Goal: Information Seeking & Learning: Find specific fact

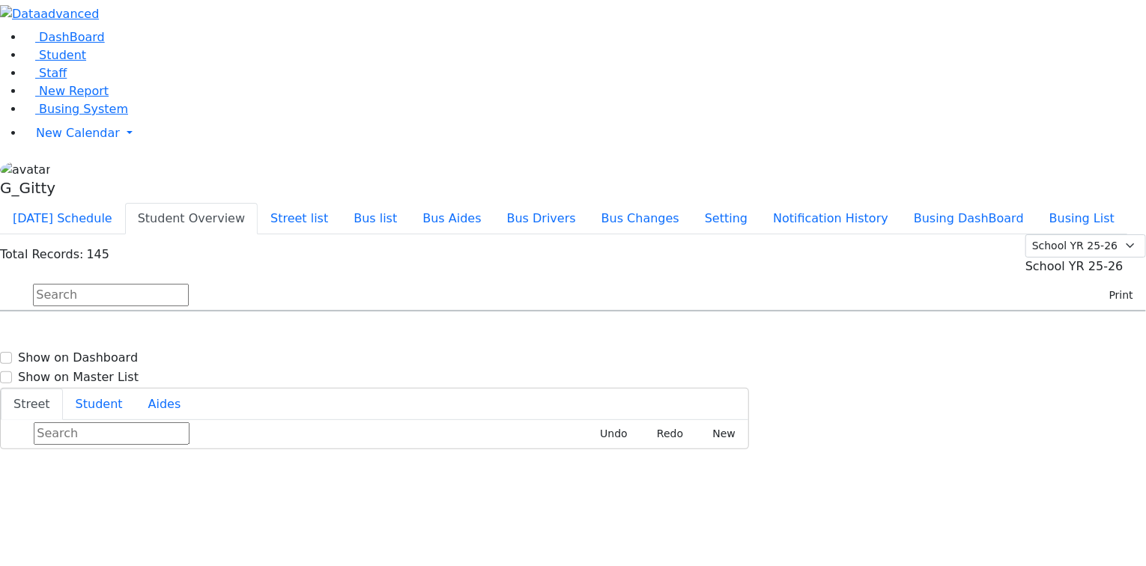
click at [189, 284] on input "text" at bounding box center [111, 295] width 156 height 22
click at [79, 116] on span "Busing System" at bounding box center [83, 109] width 89 height 14
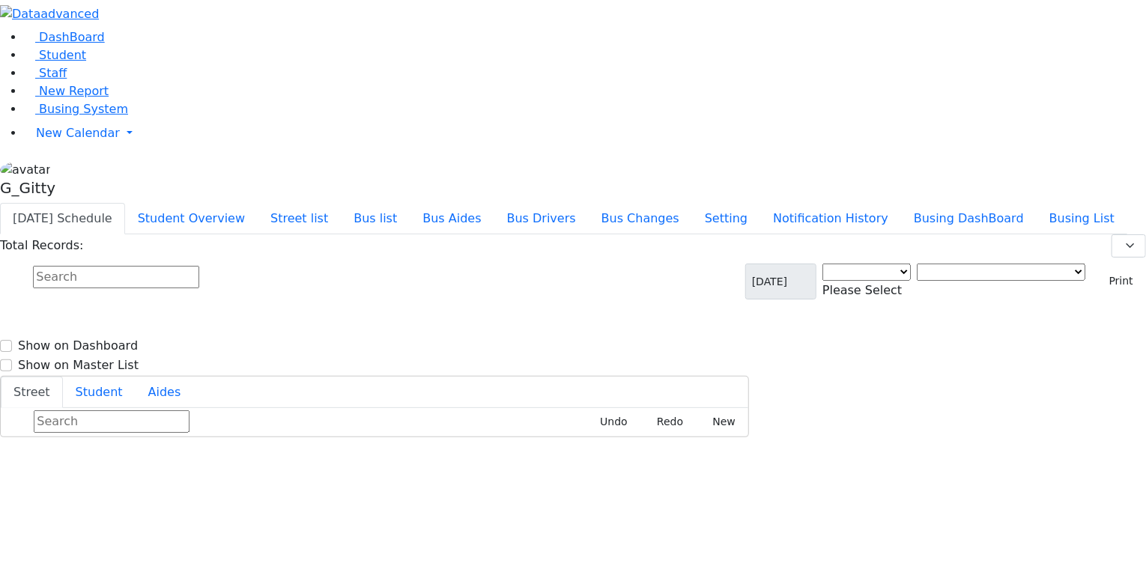
select select "3"
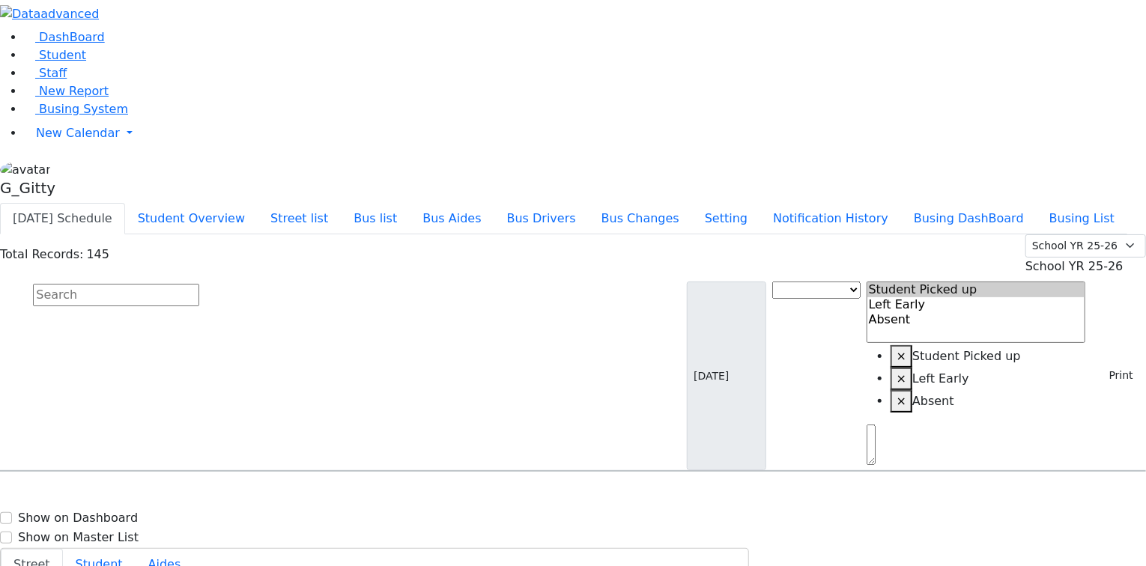
click at [199, 284] on input "text" at bounding box center [116, 295] width 166 height 22
drag, startPoint x: 45, startPoint y: 108, endPoint x: 80, endPoint y: 112, distance: 35.4
click at [45, 62] on span "Student" at bounding box center [62, 55] width 47 height 14
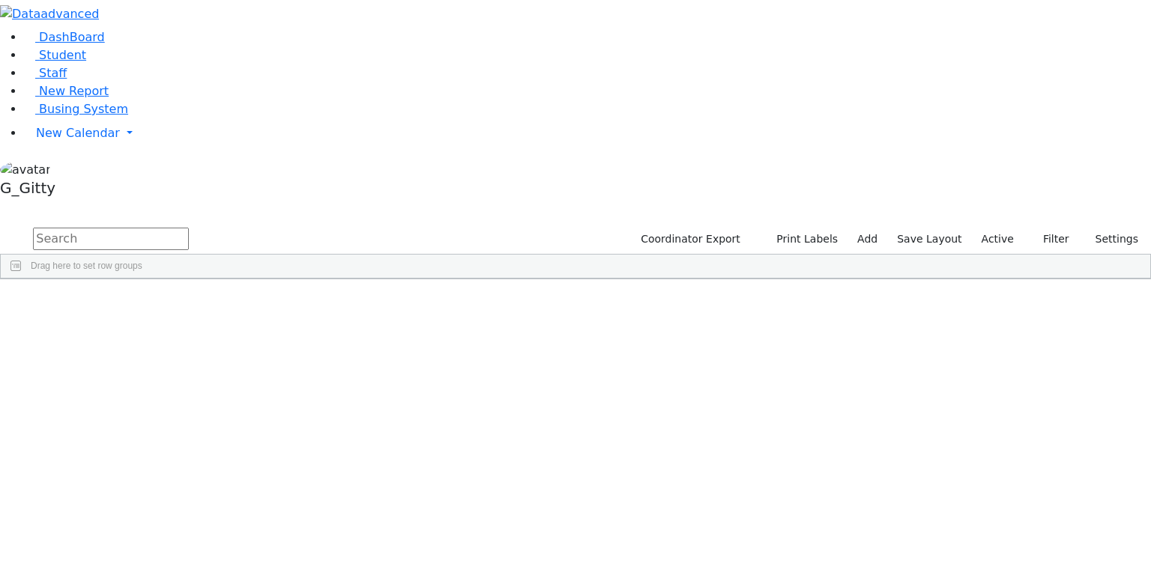
click at [189, 228] on input "text" at bounding box center [111, 239] width 156 height 22
type input "strul"
click at [190, 303] on div "[PERSON_NAME]" at bounding box center [141, 313] width 95 height 21
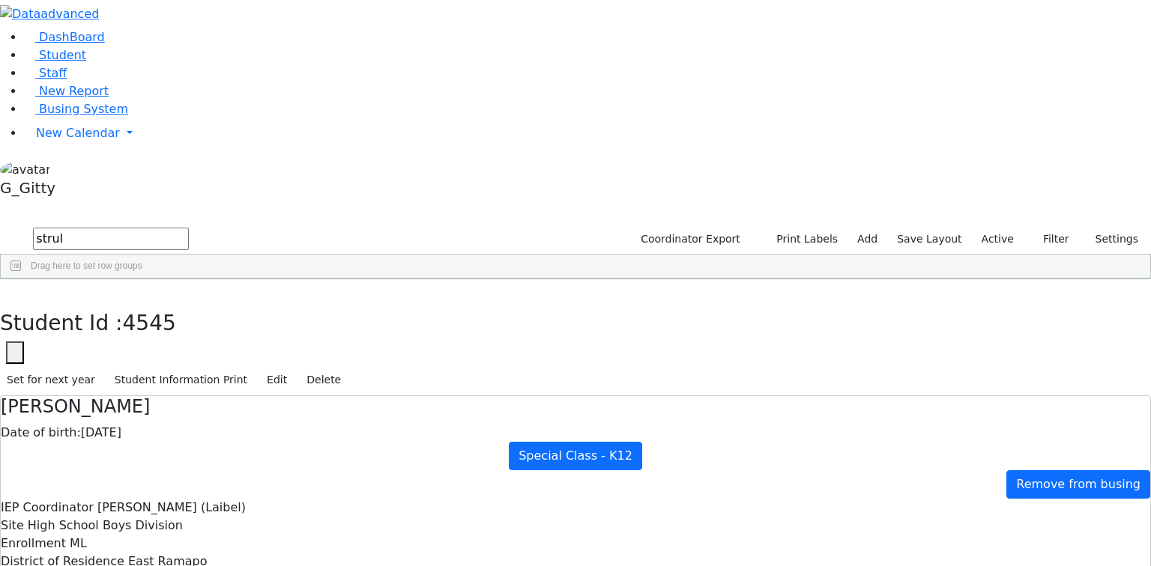
scroll to position [180, 0]
drag, startPoint x: 222, startPoint y: 25, endPoint x: 226, endPoint y: 39, distance: 14.9
click at [22, 279] on button "button" at bounding box center [11, 294] width 22 height 31
click at [189, 228] on input "strul" at bounding box center [111, 239] width 156 height 22
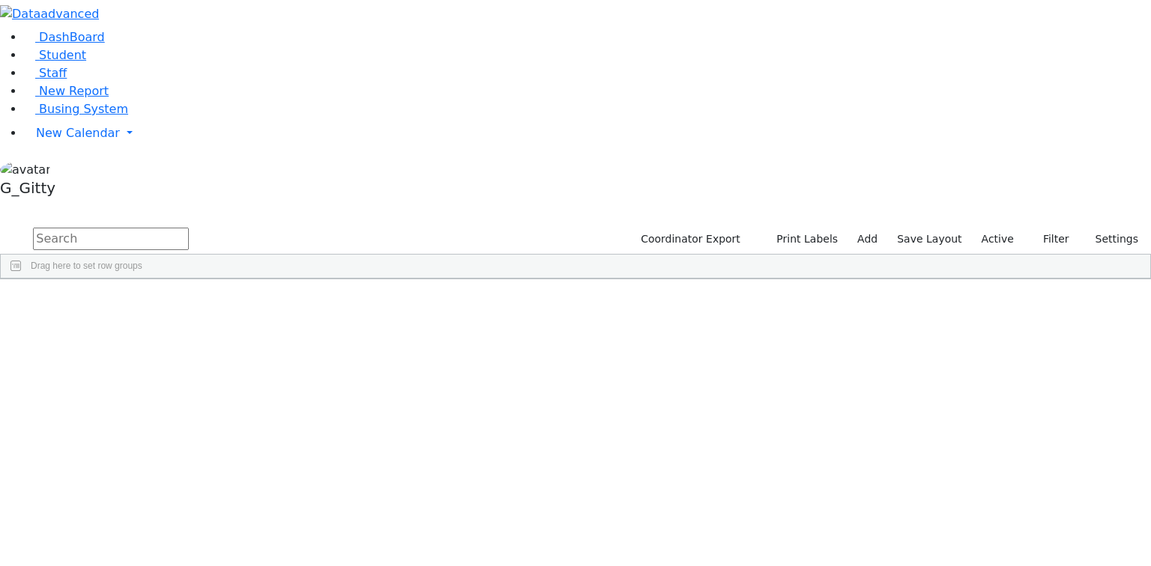
click at [189, 228] on input "text" at bounding box center [111, 239] width 156 height 22
type input "a"
click at [876, 228] on label "Active" at bounding box center [997, 239] width 46 height 23
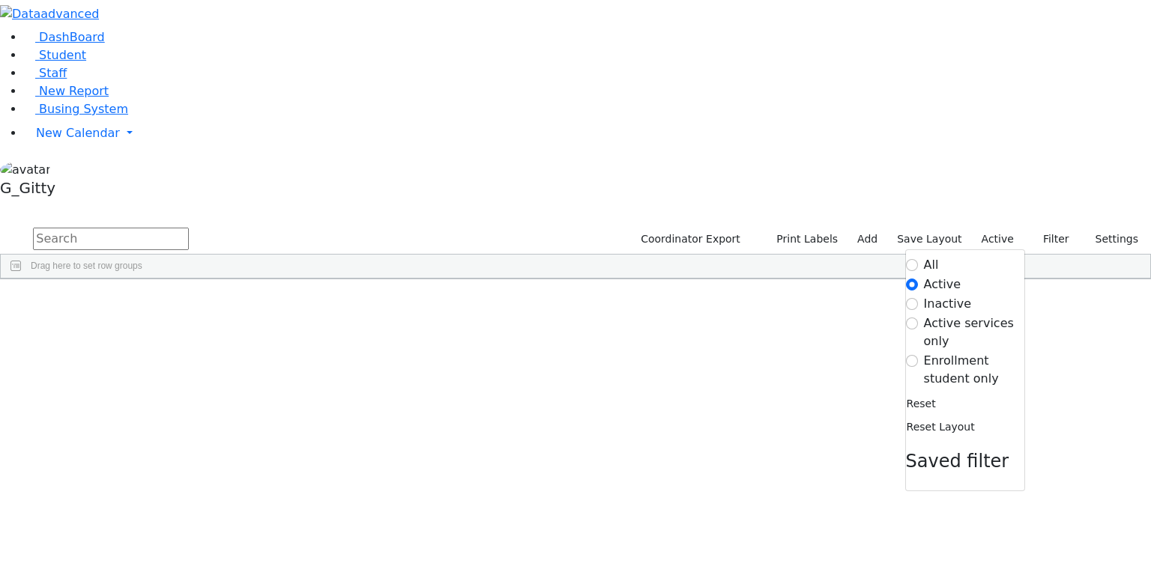
click at [876, 256] on label "All" at bounding box center [931, 265] width 15 height 18
click at [876, 259] on input "All" at bounding box center [912, 265] width 12 height 12
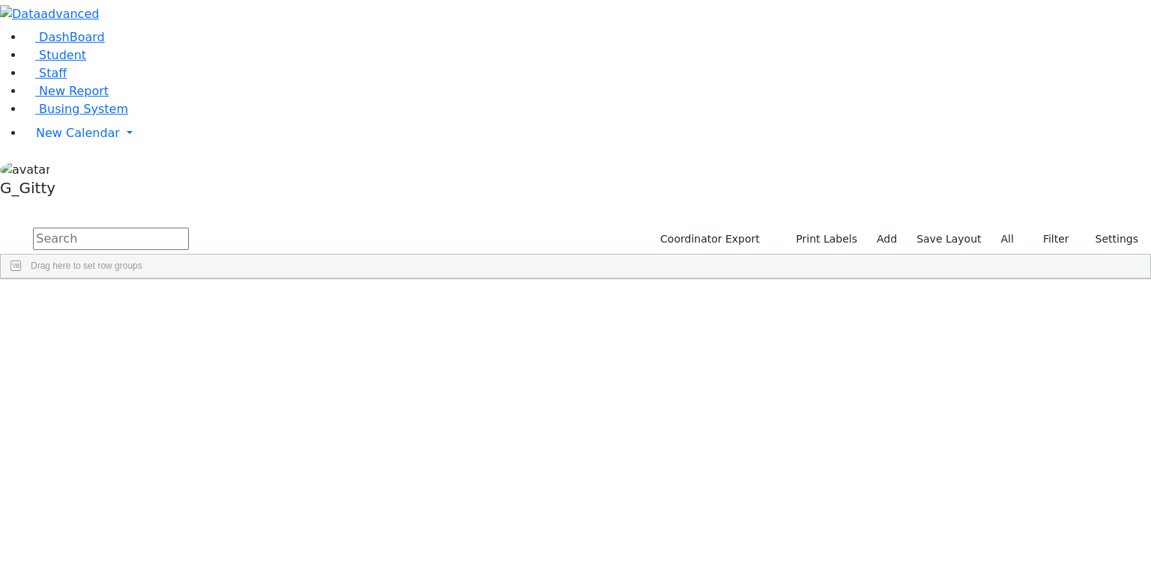
click at [189, 228] on input "text" at bounding box center [111, 239] width 156 height 22
type input "al had"
click at [190, 303] on div "Al-Haddad" at bounding box center [141, 313] width 95 height 21
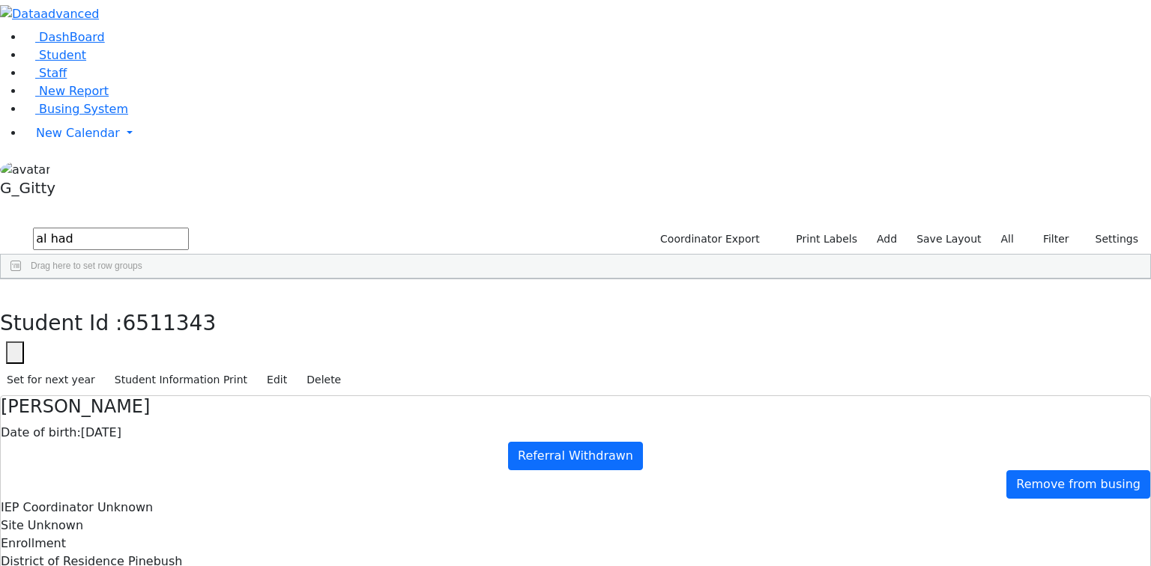
scroll to position [203, 0]
drag, startPoint x: 384, startPoint y: 321, endPoint x: 566, endPoint y: 491, distance: 249.1
drag, startPoint x: 519, startPoint y: 451, endPoint x: 419, endPoint y: 449, distance: 100.4
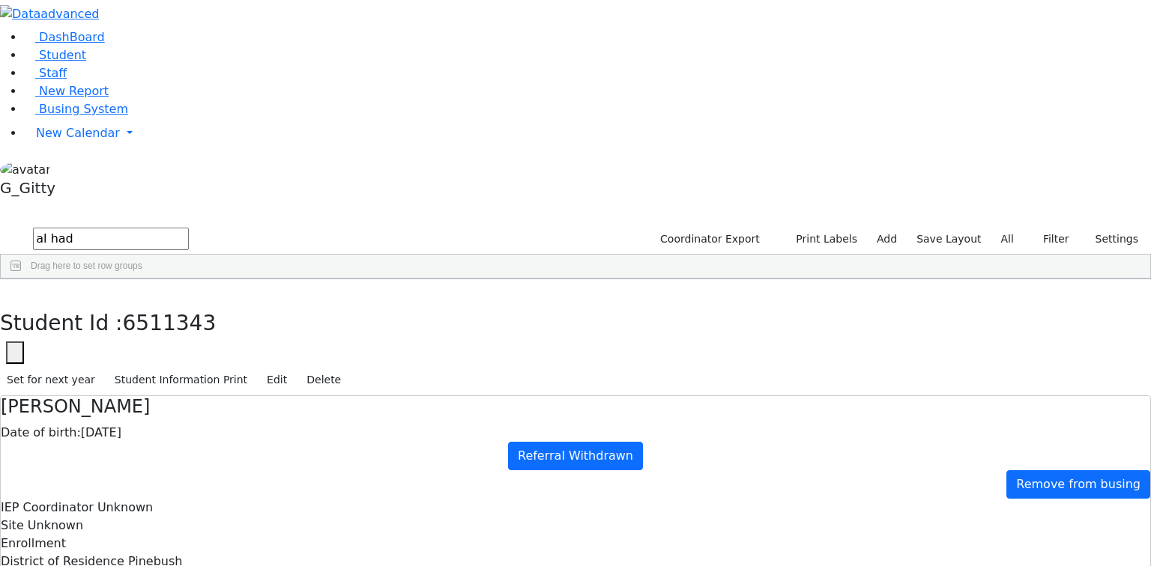
drag, startPoint x: 381, startPoint y: 321, endPoint x: 530, endPoint y: 503, distance: 235.3
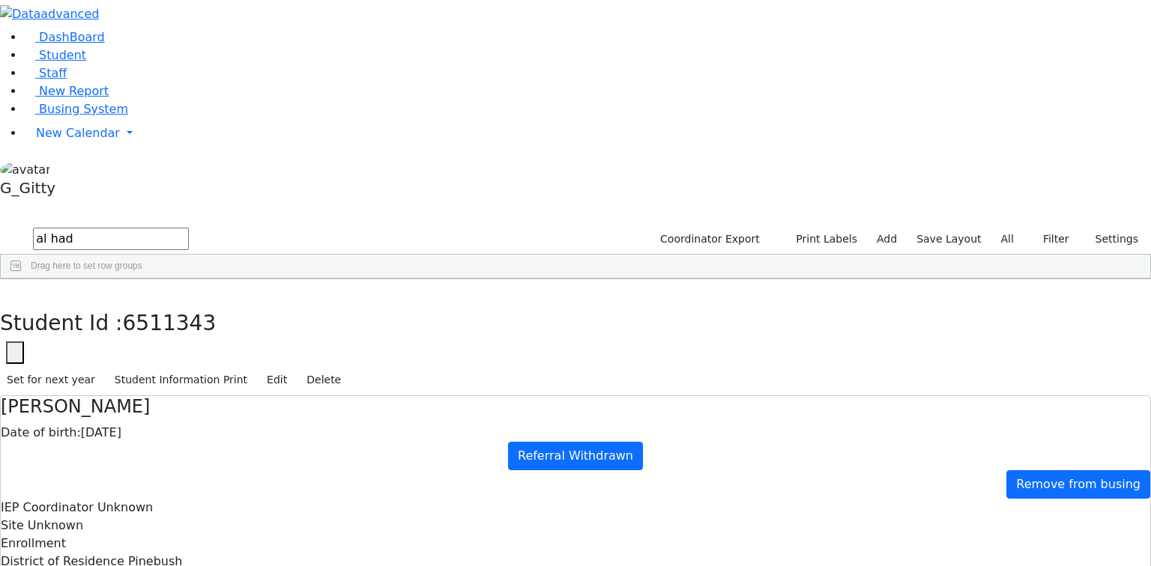
scroll to position [0, 0]
drag, startPoint x: 512, startPoint y: 416, endPoint x: 504, endPoint y: 413, distance: 8.4
